Goal: Task Accomplishment & Management: Manage account settings

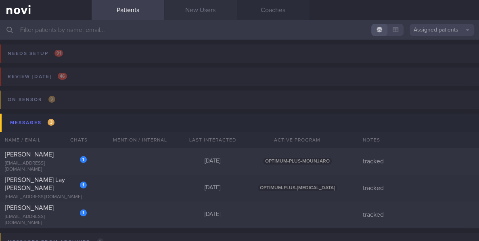
drag, startPoint x: 0, startPoint y: 0, endPoint x: 190, endPoint y: 13, distance: 190.3
click at [190, 13] on link "New Users" at bounding box center [200, 10] width 73 height 20
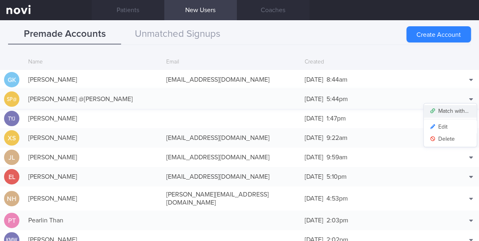
click at [450, 109] on button "Match with..." at bounding box center [450, 111] width 53 height 12
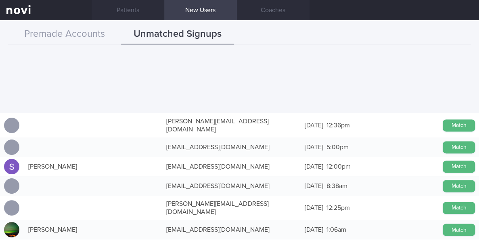
scroll to position [646, 0]
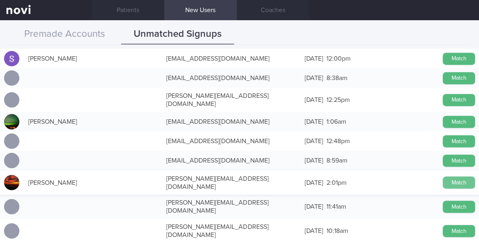
click at [443, 176] on button "Match" at bounding box center [459, 182] width 32 height 12
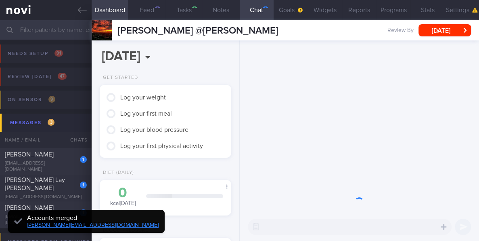
type input "Tracked"
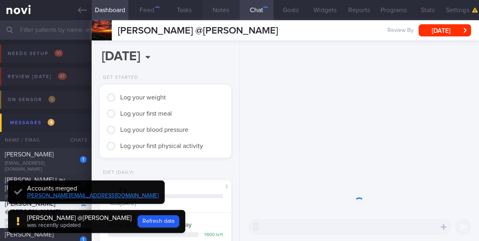
click at [226, 9] on button "Notes" at bounding box center [221, 10] width 37 height 20
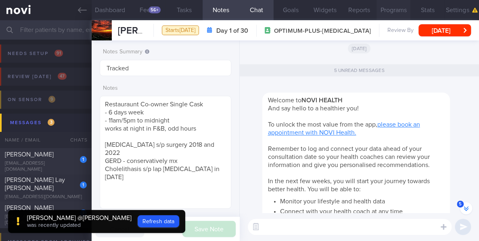
scroll to position [-286, 0]
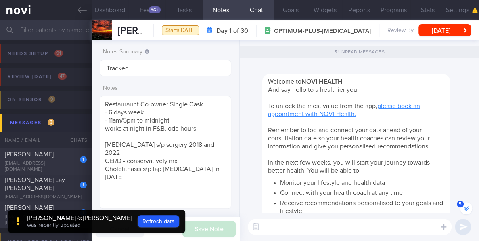
click at [429, 140] on span "Remember to log and connect your data ahead of your consultation date so your h…" at bounding box center [349, 138] width 162 height 23
click at [453, 10] on button "Settings" at bounding box center [462, 10] width 34 height 20
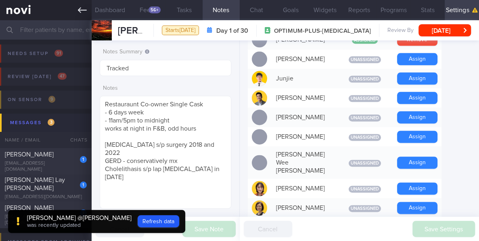
scroll to position [377, 0]
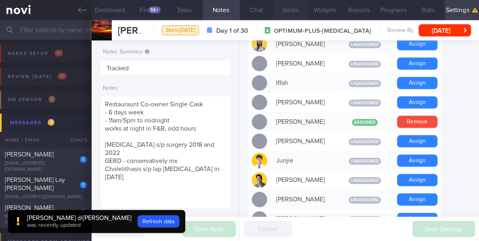
click at [287, 13] on button "Goals" at bounding box center [291, 10] width 34 height 20
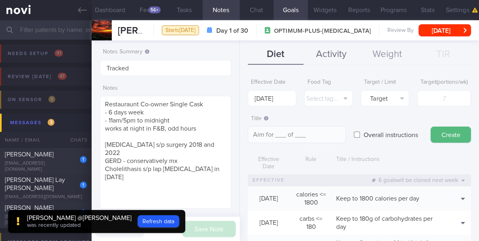
drag, startPoint x: 339, startPoint y: 53, endPoint x: 356, endPoint y: 64, distance: 20.4
click at [338, 53] on button "Activity" at bounding box center [332, 54] width 56 height 20
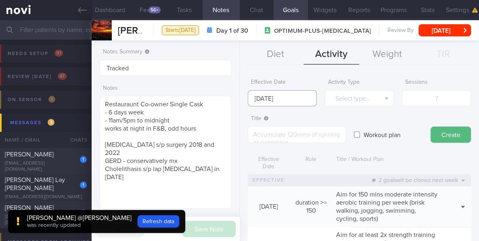
click at [283, 100] on input "[DATE]" at bounding box center [282, 98] width 69 height 16
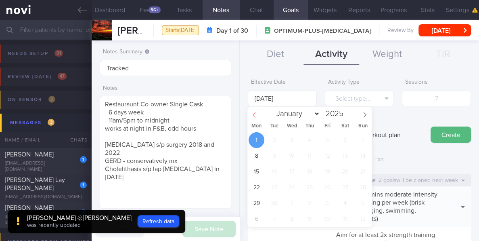
click at [254, 113] on icon at bounding box center [254, 114] width 3 height 5
select select "7"
click at [256, 199] on span "25" at bounding box center [257, 203] width 16 height 16
type input "[DATE]"
click at [384, 95] on button "Select type..." at bounding box center [359, 98] width 69 height 16
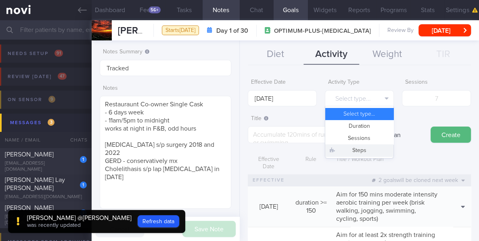
click at [367, 148] on button "Steps" at bounding box center [360, 150] width 68 height 12
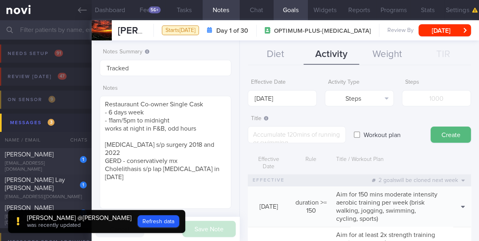
click at [420, 102] on input "number" at bounding box center [436, 98] width 69 height 16
type input "7000"
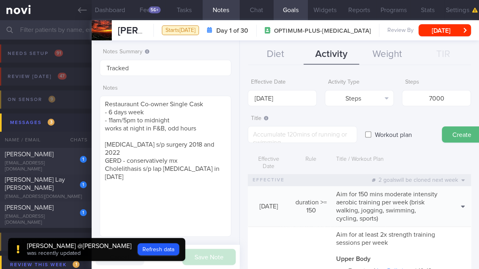
scroll to position [-257, 0]
click at [292, 132] on textarea at bounding box center [302, 134] width 109 height 17
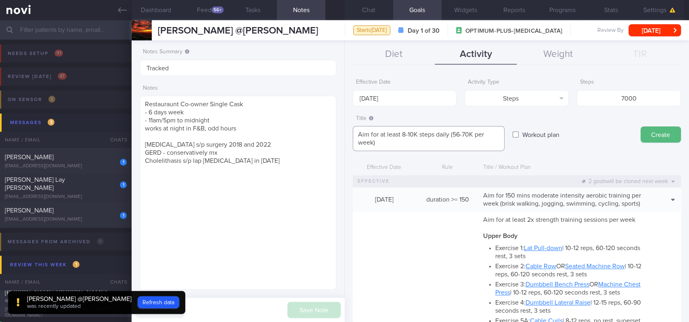
scroll to position [98, 174]
type textarea "Aim for at least 8-10K steps daily (56-70K per week)"
click at [479, 133] on button "Create" at bounding box center [661, 134] width 40 height 16
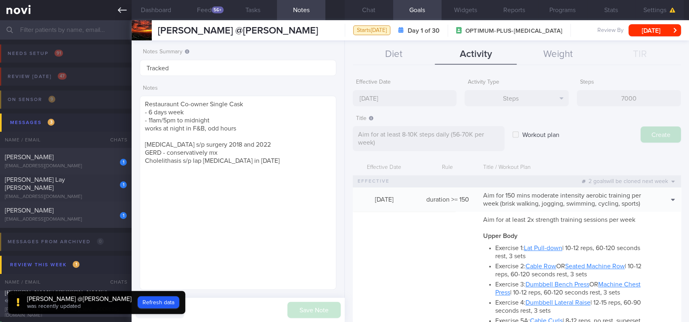
type input "[DATE]"
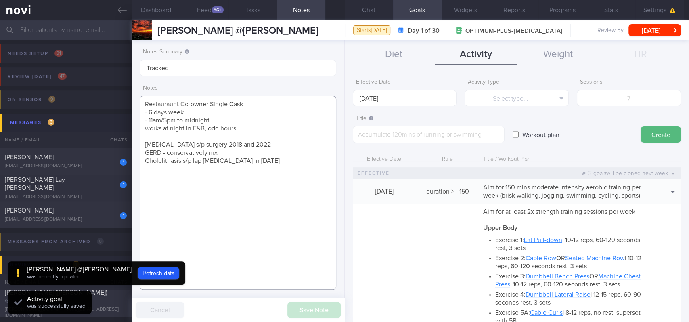
click at [200, 229] on textarea "Restauraunt Co-owner Single Cask - 6 days week - 11am/5pm to midnight works at …" at bounding box center [238, 193] width 197 height 194
click at [294, 179] on textarea "Restauraunt Co-owner Single Cask - 6 days week - 11am/5pm to midnight works at …" at bounding box center [238, 193] width 197 height 194
paste textarea "Currently mostly sedentary due to work previously cycling/gym - AF member"
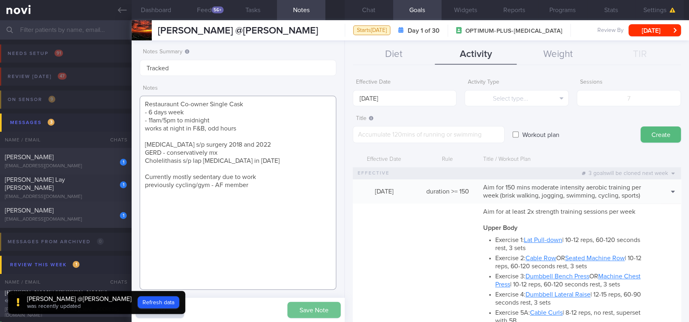
type textarea "Restauraunt Co-owner Single Cask - 6 days week - 11am/5pm to midnight works at …"
click at [319, 240] on button "Save Note" at bounding box center [314, 310] width 53 height 16
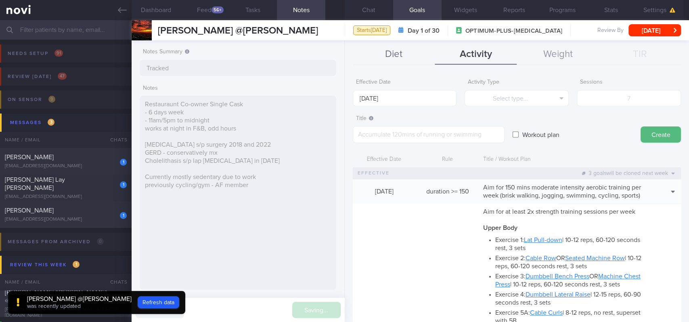
click at [408, 50] on button "Diet" at bounding box center [394, 54] width 82 height 20
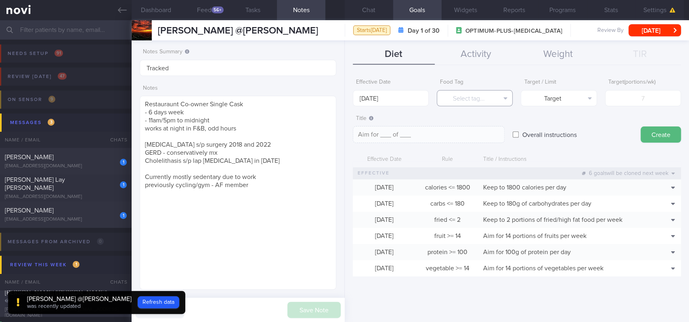
click at [479, 96] on button "Select tag..." at bounding box center [475, 98] width 76 height 16
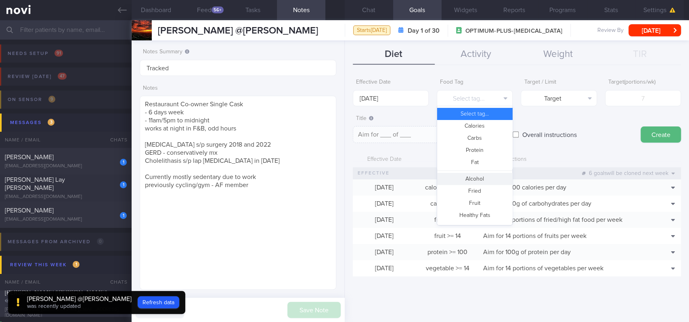
click at [476, 177] on button "Alcohol" at bounding box center [474, 179] width 75 height 12
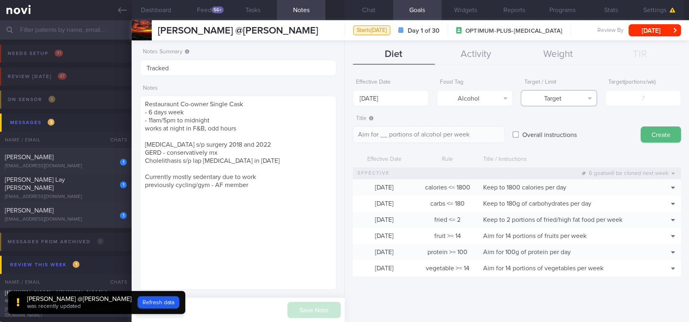
click at [479, 97] on icon "button" at bounding box center [590, 98] width 4 height 2
click at [479, 132] on div "Target Limit" at bounding box center [559, 120] width 76 height 28
click at [479, 130] on button "Limit" at bounding box center [558, 126] width 75 height 12
type textarea "Keep to __ portions of alcohol per week"
click at [383, 92] on input "[DATE]" at bounding box center [391, 98] width 76 height 16
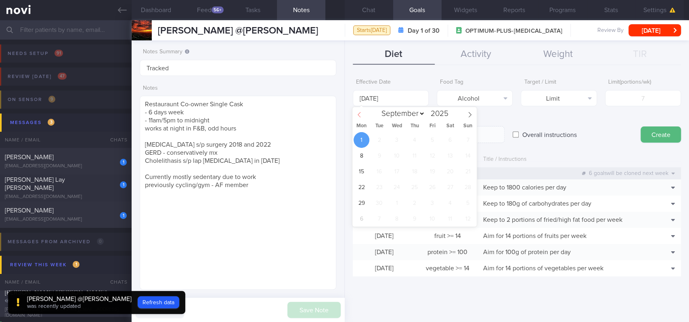
click at [357, 111] on span at bounding box center [360, 114] width 14 height 14
select select "7"
click at [365, 199] on span "25" at bounding box center [362, 203] width 16 height 16
type input "[DATE]"
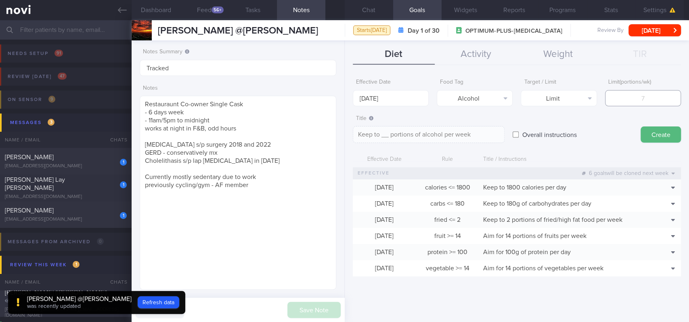
click at [479, 99] on input "number" at bounding box center [643, 98] width 76 height 16
type input "1"
type textarea "Keep to 1 portions of alcohol per week"
type input "10"
type textarea "Keep to 10 portions of alcohol per week"
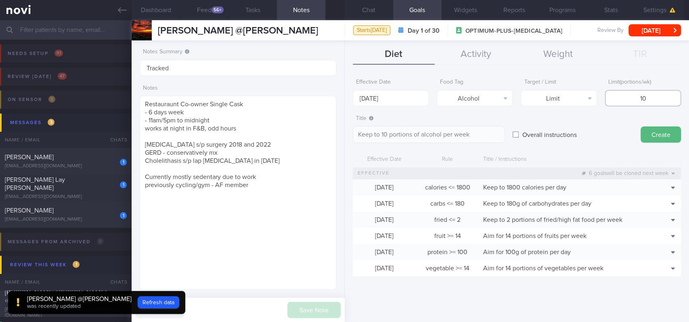
type input "10"
click at [479, 134] on button "Create" at bounding box center [661, 134] width 40 height 16
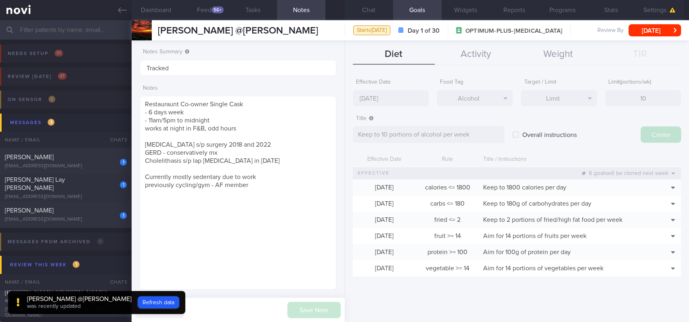
type input "[DATE]"
type textarea "Aim for ___ of ___"
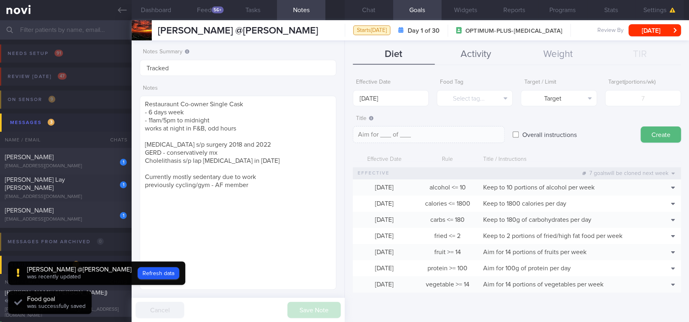
click at [479, 58] on button "Activity" at bounding box center [476, 54] width 82 height 20
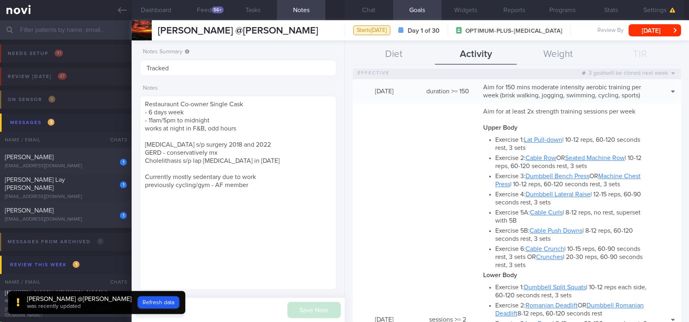
scroll to position [138, 0]
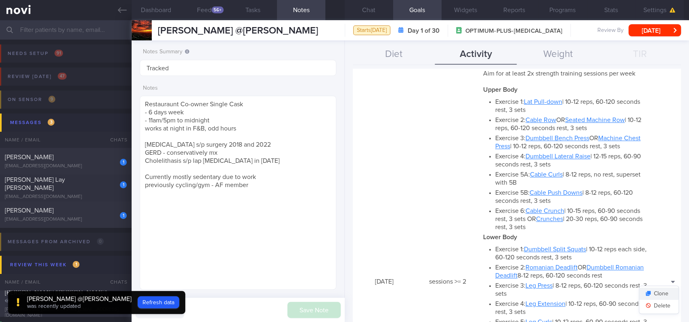
click at [479, 240] on button "Clone" at bounding box center [659, 294] width 39 height 12
type textarea "Aim for at least 2x strength training sessions per week *Upper Body* - Exercise…"
type input "2"
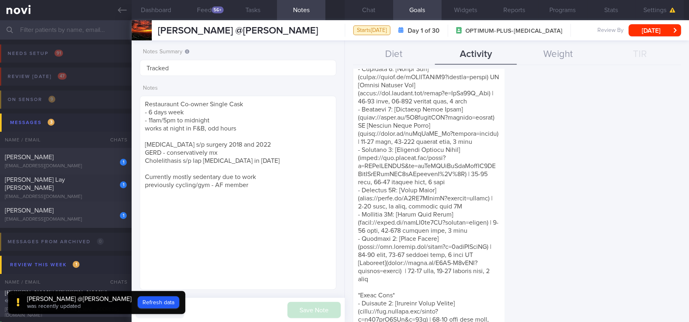
scroll to position [849, 0]
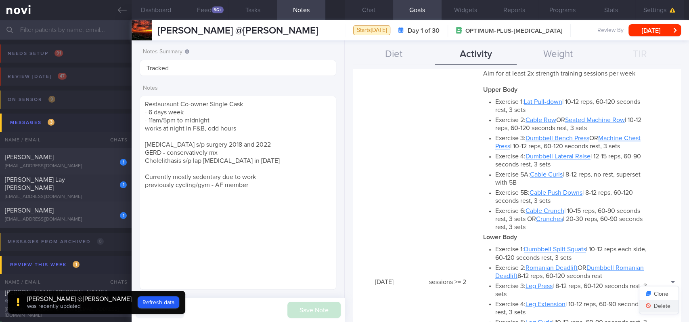
click at [479, 240] on button "Delete" at bounding box center [659, 306] width 39 height 12
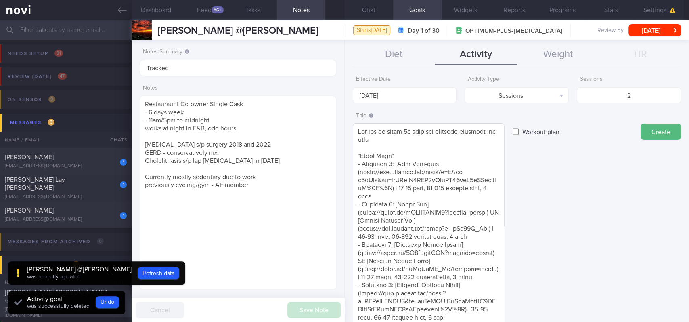
scroll to position [0, 0]
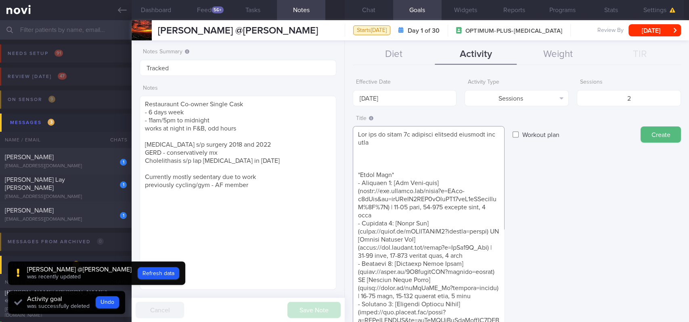
paste textarea "*Bodyweight exercises* - Push exercise [Normal push ups/Knee push ups/incline p…"
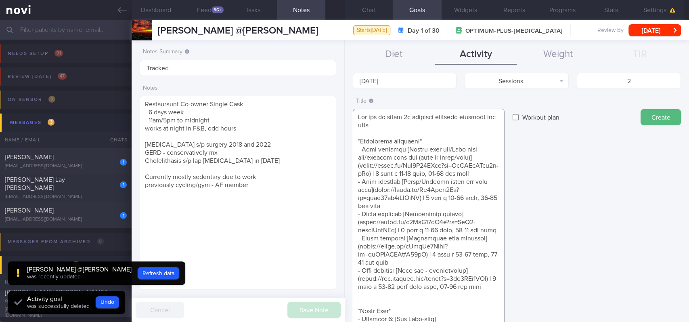
scroll to position [121, 0]
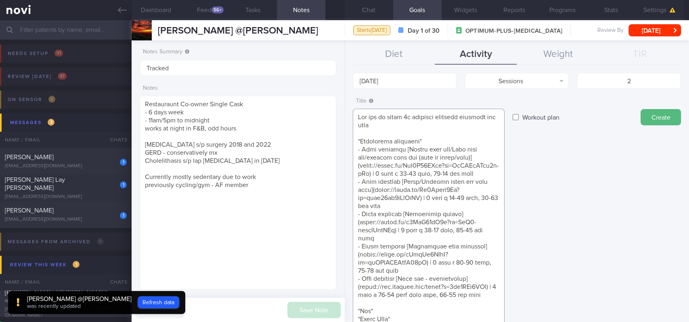
scroll to position [0, 0]
type textarea "Aim for at least 2x strength training sessions per week *Bodyweight exercises* …"
click at [380, 78] on input "[DATE]" at bounding box center [405, 81] width 104 height 16
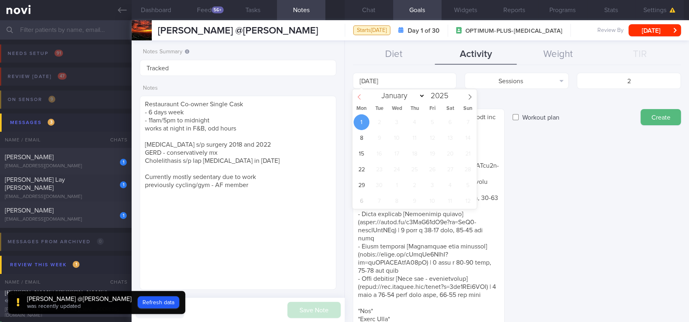
click at [361, 99] on icon at bounding box center [360, 97] width 6 height 6
select select "7"
click at [361, 188] on span "25" at bounding box center [362, 185] width 16 height 16
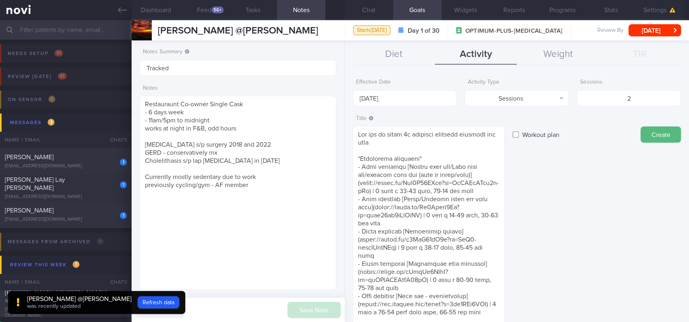
click at [479, 133] on button "Create" at bounding box center [661, 134] width 40 height 16
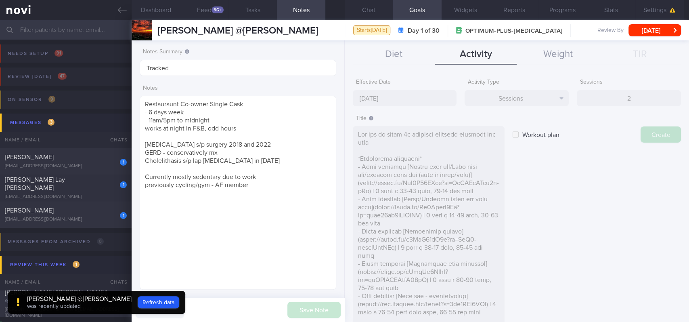
type input "[DATE]"
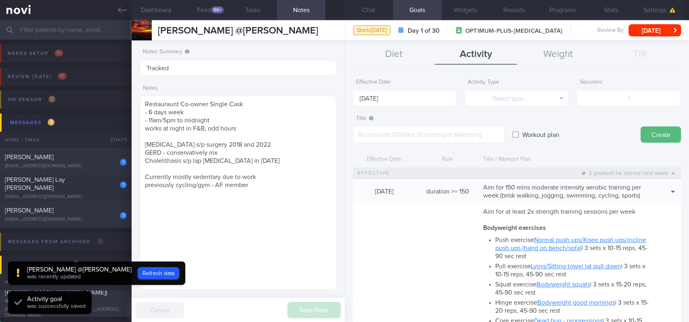
click at [372, 8] on button "Chat" at bounding box center [369, 10] width 48 height 20
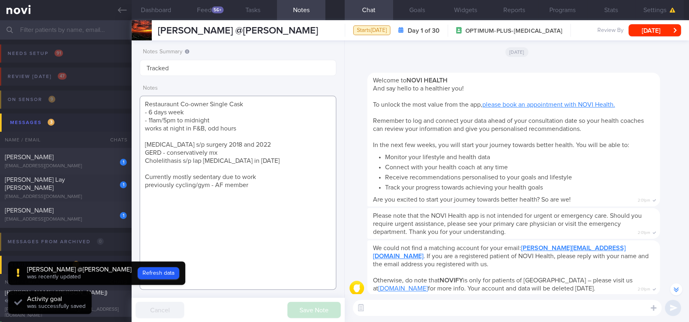
click at [290, 200] on textarea "Restauraunt Co-owner Single Cask - 6 days week - 11am/5pm to midnight works at …" at bounding box center [238, 193] width 197 height 194
drag, startPoint x: 270, startPoint y: 190, endPoint x: 141, endPoint y: 172, distance: 130.9
click at [137, 177] on div "Notes Summary Tracked Notes Restauraunt Co-owner Single Cask - 6 days week - 11…" at bounding box center [238, 180] width 213 height 281
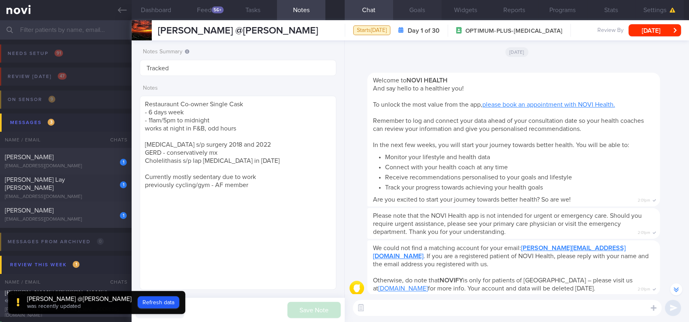
click at [408, 13] on button "Goals" at bounding box center [417, 10] width 48 height 20
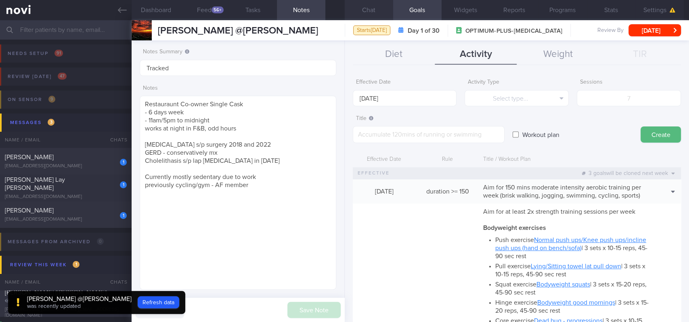
click at [379, 12] on button "Chat" at bounding box center [369, 10] width 48 height 20
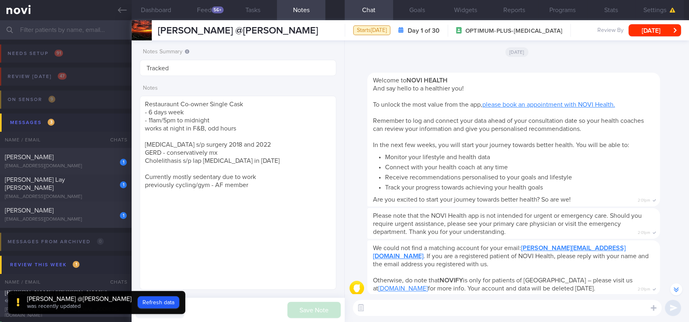
drag, startPoint x: 590, startPoint y: 311, endPoint x: 585, endPoint y: 311, distance: 5.7
click at [479, 240] on textarea at bounding box center [507, 308] width 309 height 16
paste textarea "Hi [PERSON_NAME]! This is [PERSON_NAME], the dietitian. It was nice chatting wi…"
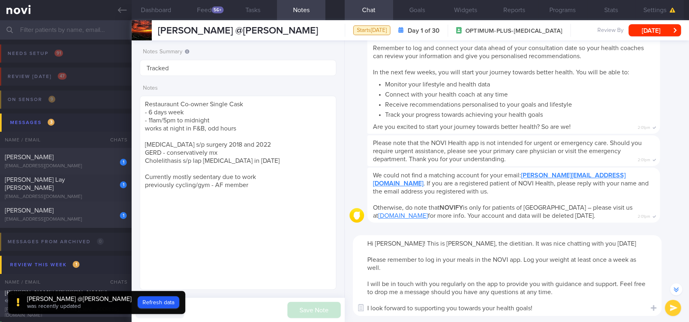
scroll to position [-172, 0]
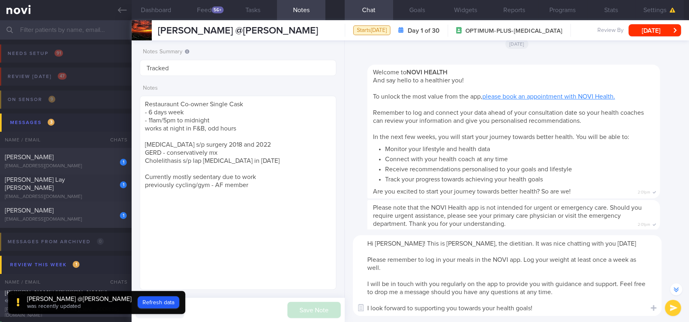
click at [385, 240] on textarea "Hi [PERSON_NAME]! This is [PERSON_NAME], the dietitian. It was nice chatting wi…" at bounding box center [507, 275] width 309 height 81
type textarea "Hi [PERSON_NAME]! This is [PERSON_NAME], the dietitian. It was nice chatting wi…"
click at [479, 240] on textarea "Hi [PERSON_NAME]! This is [PERSON_NAME], the dietitian. It was nice chatting wi…" at bounding box center [507, 275] width 309 height 81
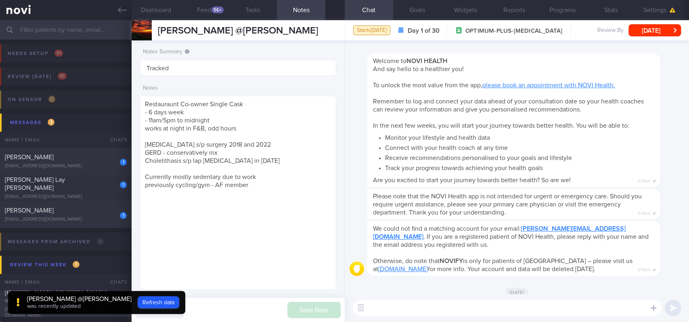
scroll to position [0, 0]
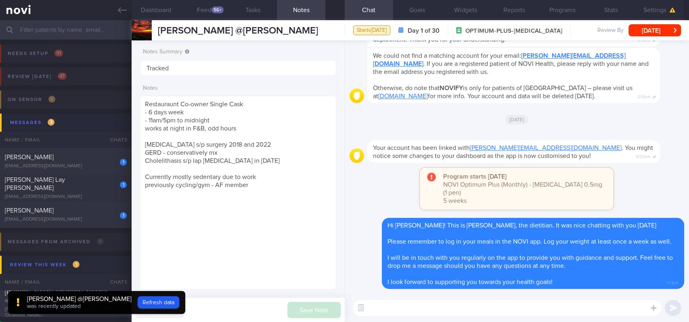
click at [479, 240] on textarea at bounding box center [507, 308] width 309 height 16
paste textarea "Here are the points we discussed just now, with additional suggestions [MEDICAL…"
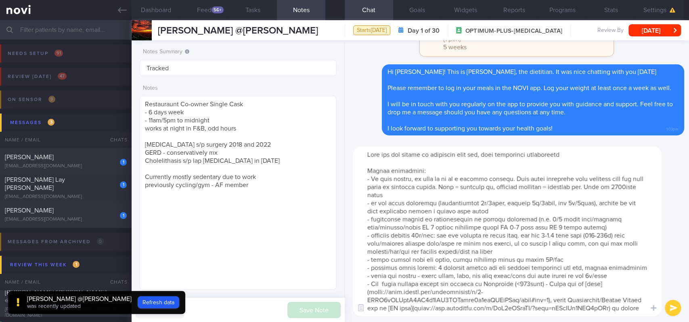
click at [372, 200] on textarea at bounding box center [507, 231] width 309 height 170
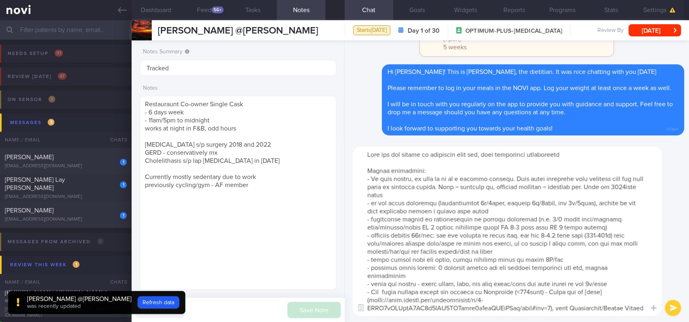
click at [479, 225] on textarea at bounding box center [507, 231] width 309 height 170
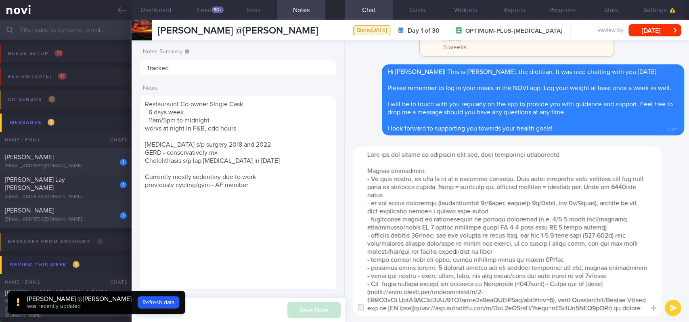
click at [479, 240] on textarea at bounding box center [507, 231] width 309 height 170
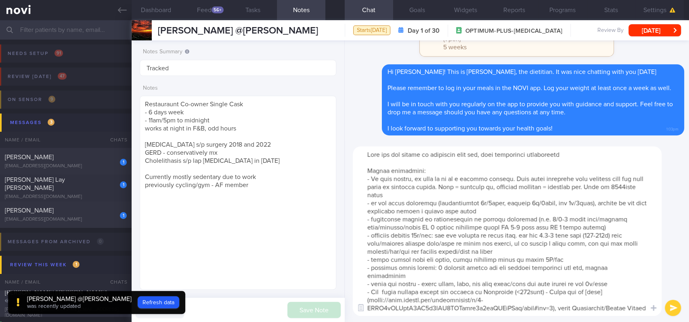
click at [435, 233] on textarea at bounding box center [507, 231] width 309 height 170
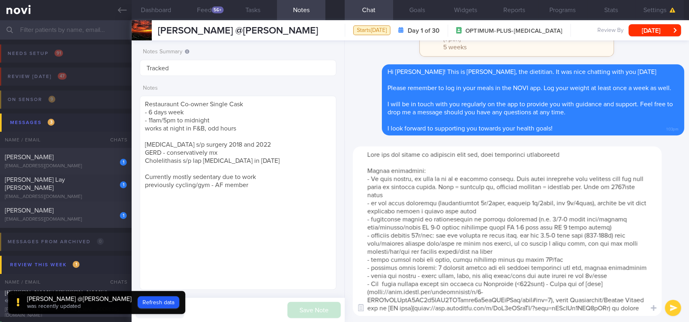
click at [479, 235] on textarea at bounding box center [507, 231] width 309 height 170
click at [479, 240] on textarea at bounding box center [507, 231] width 309 height 170
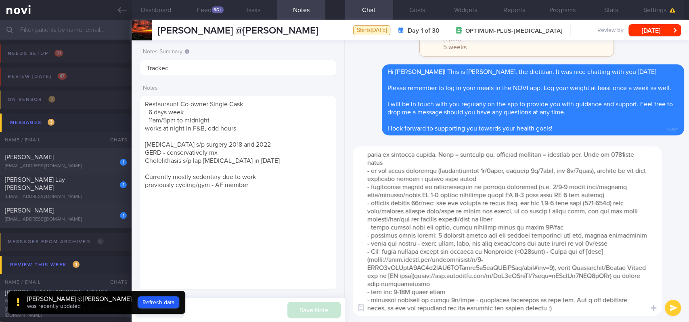
scroll to position [56, 0]
click at [479, 212] on textarea at bounding box center [507, 231] width 309 height 170
click at [479, 210] on textarea at bounding box center [507, 231] width 309 height 170
click at [479, 211] on textarea at bounding box center [507, 231] width 309 height 170
type textarea "Here are the points we discussed just now, with additional suggestions [MEDICAL…"
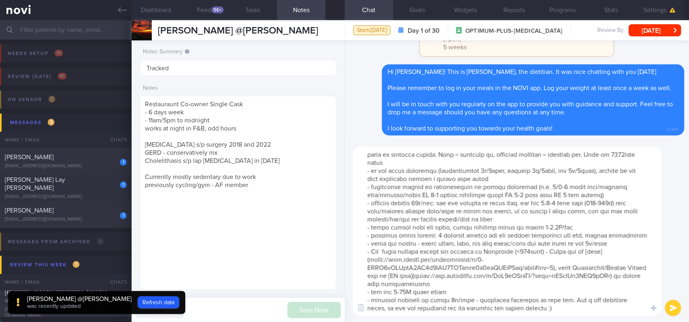
click at [479, 240] on textarea at bounding box center [507, 231] width 309 height 170
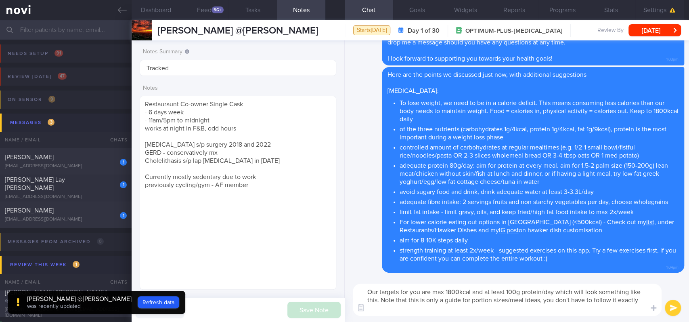
scroll to position [8, 0]
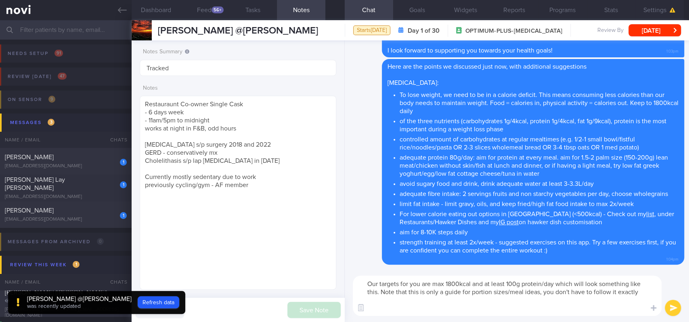
paste textarea "0-2lo Ipsumdolo: sita (9-6 cons) + 5 adi elitseddoei tempor incidi + 5 utl etdo…"
type textarea "Lor ipsumdo sit ame con adi 6088elit sed do eiusm 453t incidid/utl etdol magn a…"
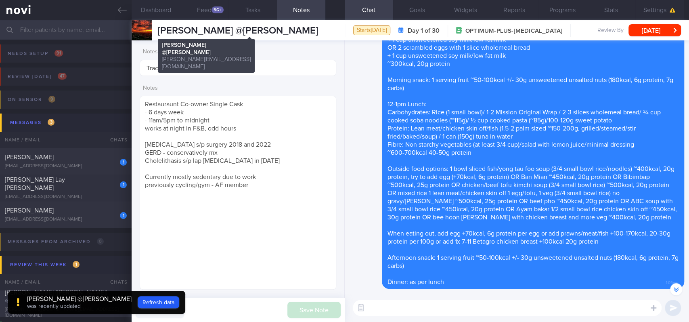
scroll to position [-323, 0]
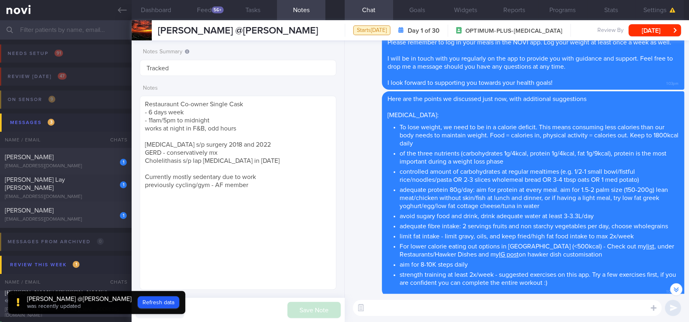
click at [470, 240] on textarea at bounding box center [507, 308] width 309 height 16
paste textarea "Here are the instructions for [AI photo food logging]([URL][DOMAIN_NAME])"
type textarea "Here are the instructions for [AI photo food logging]([URL][DOMAIN_NAME])"
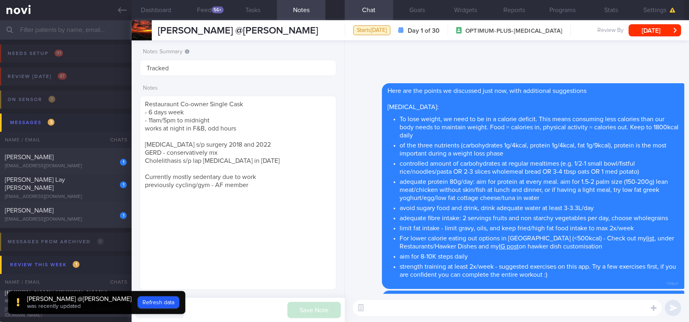
scroll to position [0, 0]
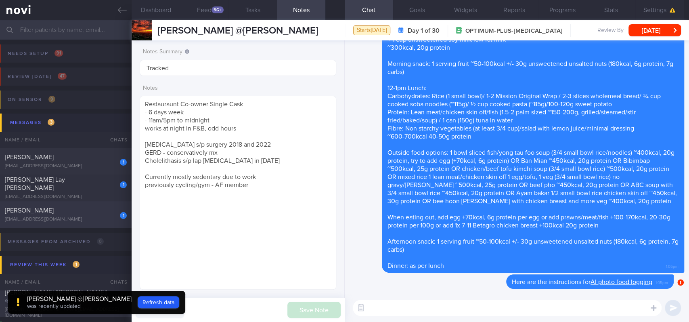
click at [107, 218] on div "[EMAIL_ADDRESS][DOMAIN_NAME]" at bounding box center [66, 219] width 122 height 6
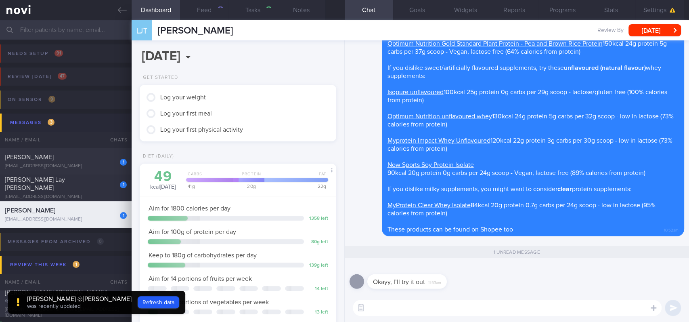
type input "tracked"
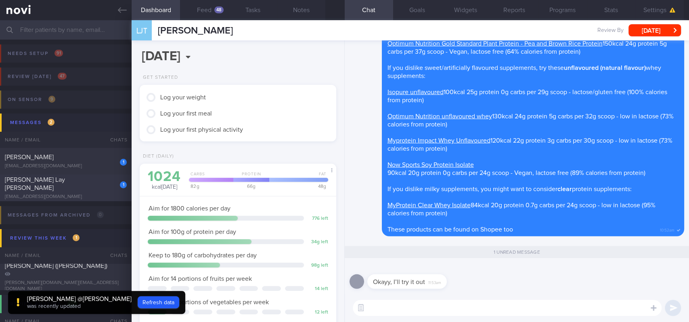
click at [84, 195] on div "[EMAIL_ADDRESS][DOMAIN_NAME]" at bounding box center [66, 197] width 122 height 6
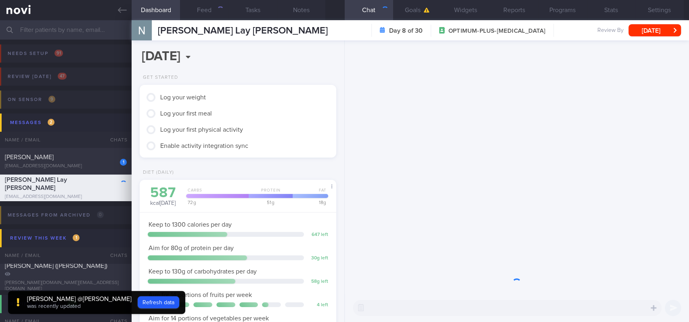
scroll to position [98, 174]
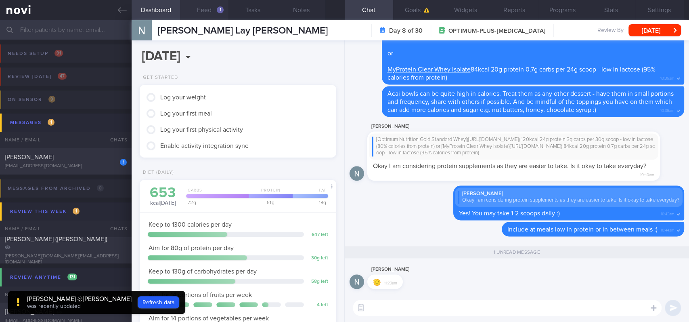
click at [217, 13] on button "Feed 1" at bounding box center [204, 10] width 48 height 20
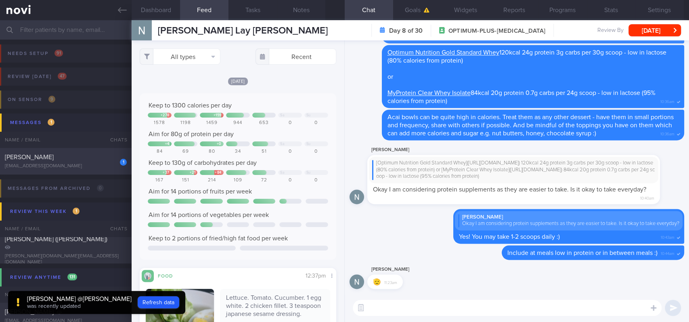
click at [104, 164] on div "[EMAIL_ADDRESS][DOMAIN_NAME]" at bounding box center [66, 166] width 122 height 6
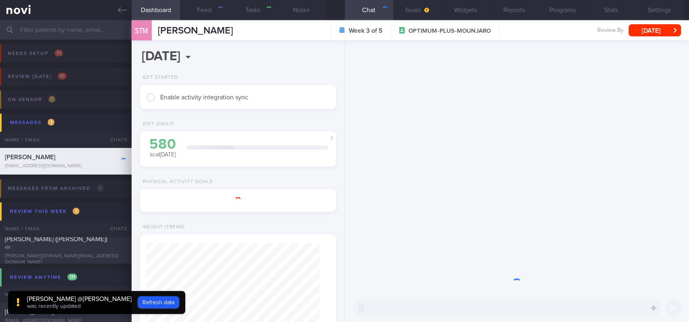
type textarea "Mounjaro Condo gym - not using Step count 7-8K/day Apple Watch"
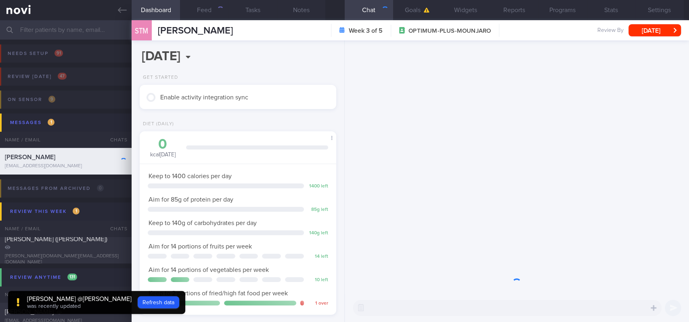
scroll to position [98, 174]
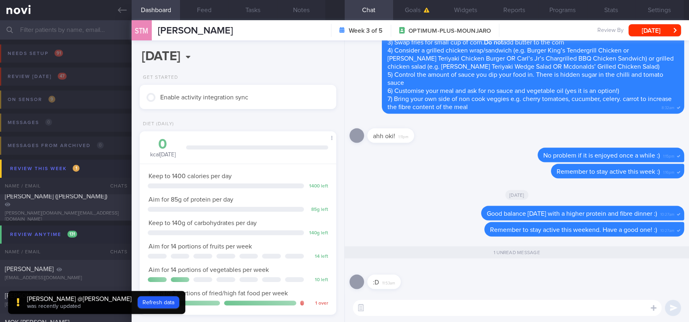
click at [116, 14] on link at bounding box center [66, 10] width 132 height 20
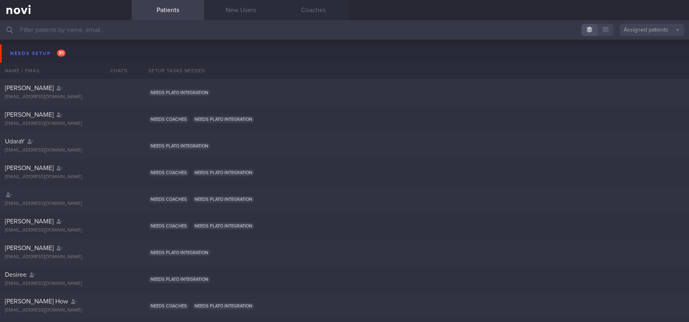
click at [111, 33] on input "text" at bounding box center [344, 29] width 689 height 19
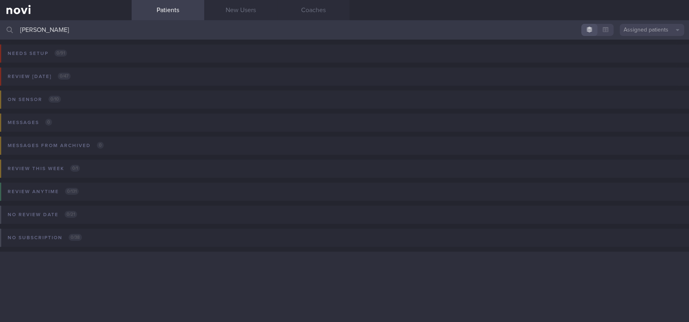
drag, startPoint x: 82, startPoint y: 27, endPoint x: 17, endPoint y: 30, distance: 64.7
click at [17, 30] on div "lim choon Assigned patients Assigned patients All active patients Archived pati…" at bounding box center [344, 29] width 689 height 19
type input "k"
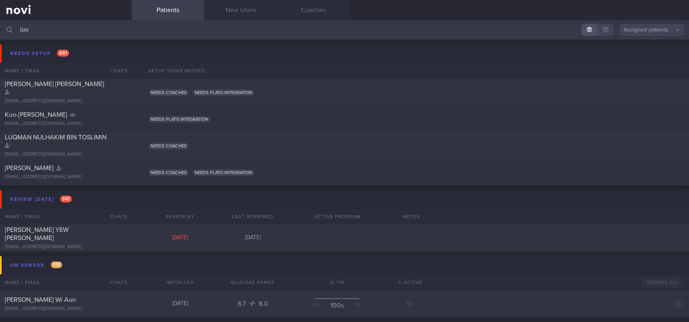
drag, startPoint x: 56, startPoint y: 32, endPoint x: 0, endPoint y: 30, distance: 55.8
click at [0, 30] on input "lim" at bounding box center [344, 29] width 689 height 19
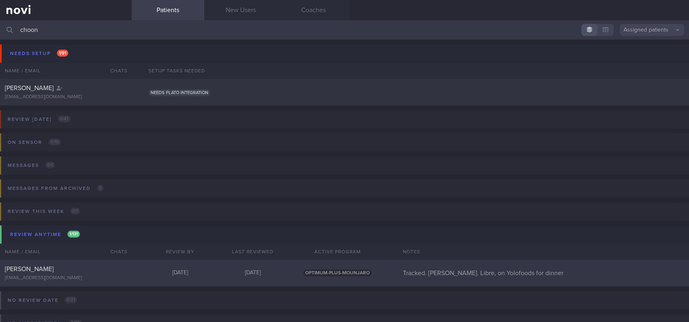
type input "choon"
click at [125, 268] on div "CHOON CHIN LEE samleechoonchin@gmail.com" at bounding box center [66, 273] width 132 height 16
select select "8"
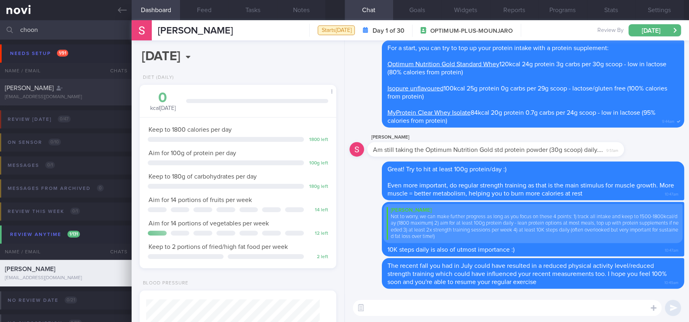
scroll to position [98, 174]
click at [305, 11] on button "Notes" at bounding box center [301, 10] width 48 height 20
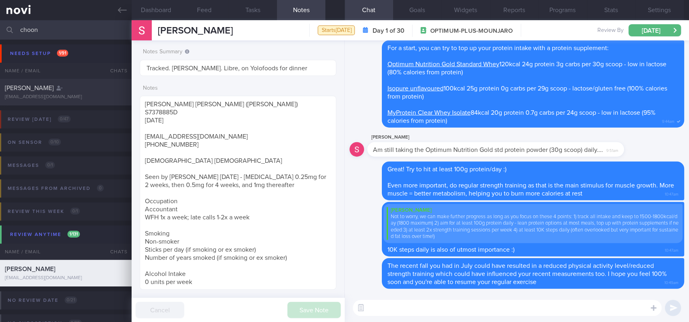
drag, startPoint x: 82, startPoint y: 28, endPoint x: 0, endPoint y: 27, distance: 82.4
click at [0, 27] on input "choon" at bounding box center [344, 29] width 689 height 19
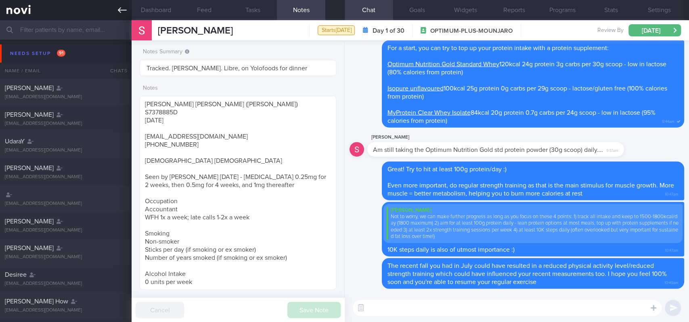
click at [120, 6] on icon at bounding box center [122, 10] width 9 height 9
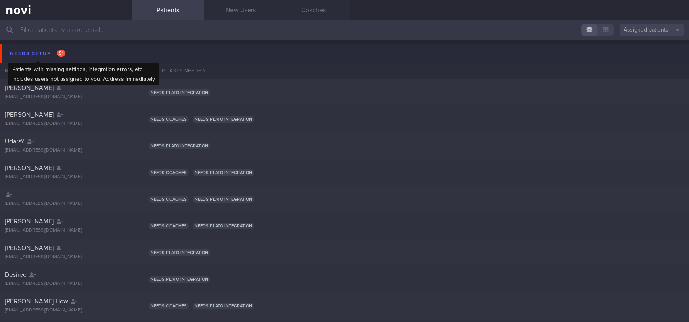
click at [45, 52] on div "Needs setup 91" at bounding box center [37, 53] width 59 height 11
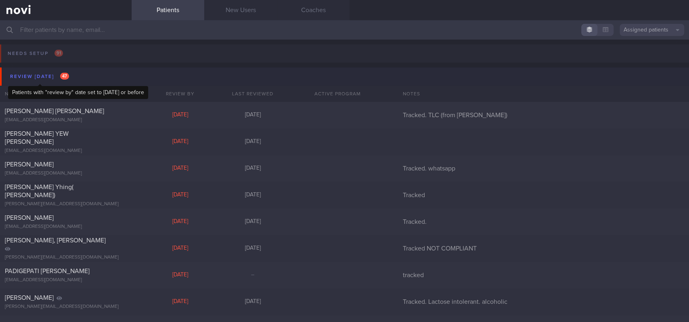
click at [56, 76] on div "Review today 47" at bounding box center [39, 76] width 63 height 11
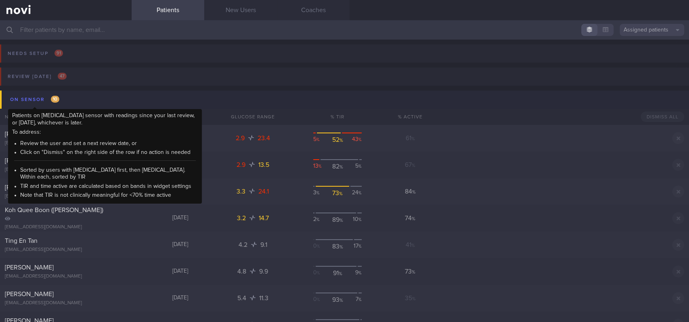
click at [44, 101] on div "On sensor 10" at bounding box center [34, 99] width 53 height 11
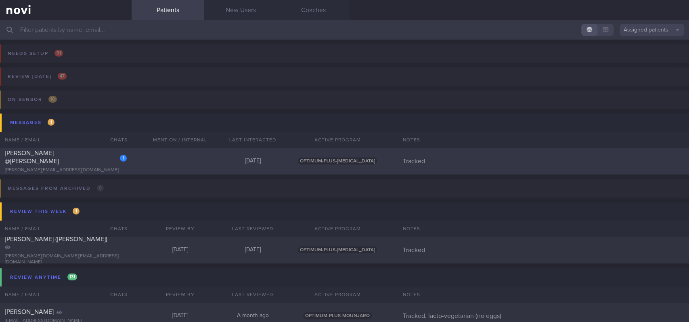
click at [250, 155] on div "1 SRIRAM PILLAI @BRENDAN ASHER PILLAI brendan.pillai@gmail.com Today OPTIMUM-PL…" at bounding box center [344, 161] width 689 height 27
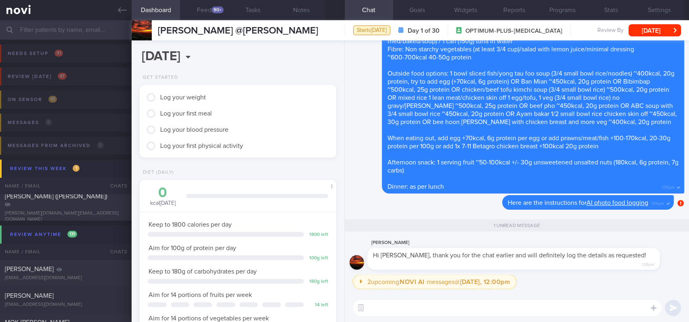
click at [639, 277] on div "2 upcoming NOVI AI messages @ Tomorrow, 12:00pm Tomorrow, 12:00pm Keeping to th…" at bounding box center [519, 283] width 332 height 19
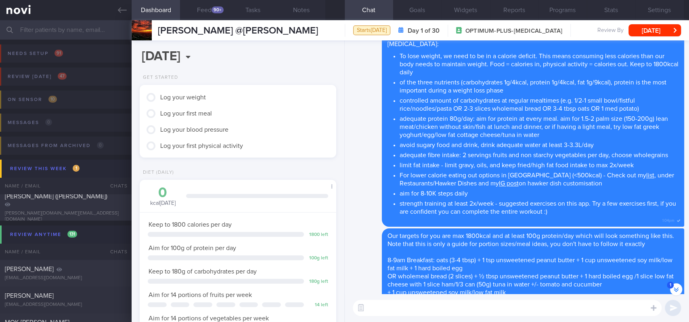
scroll to position [-371, 0]
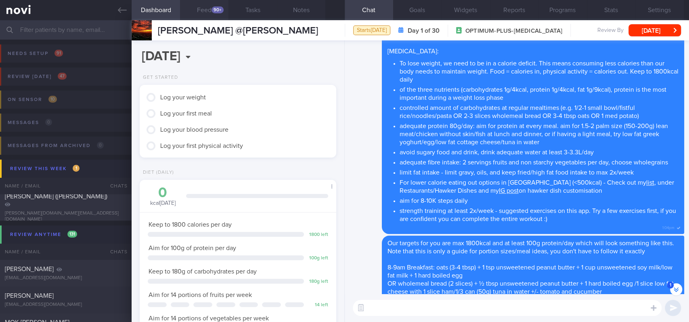
click at [208, 11] on button "Feed 90+" at bounding box center [204, 10] width 48 height 20
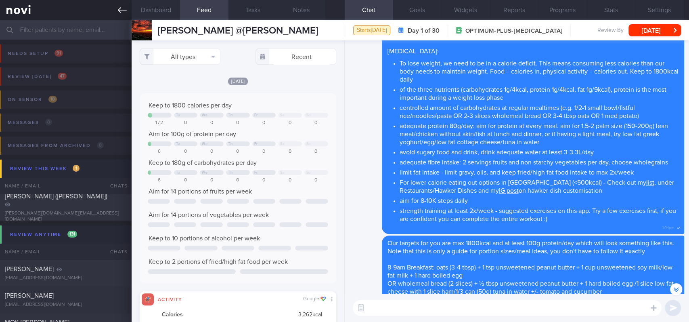
click at [117, 8] on link at bounding box center [66, 10] width 132 height 20
